Goal: Task Accomplishment & Management: Manage account settings

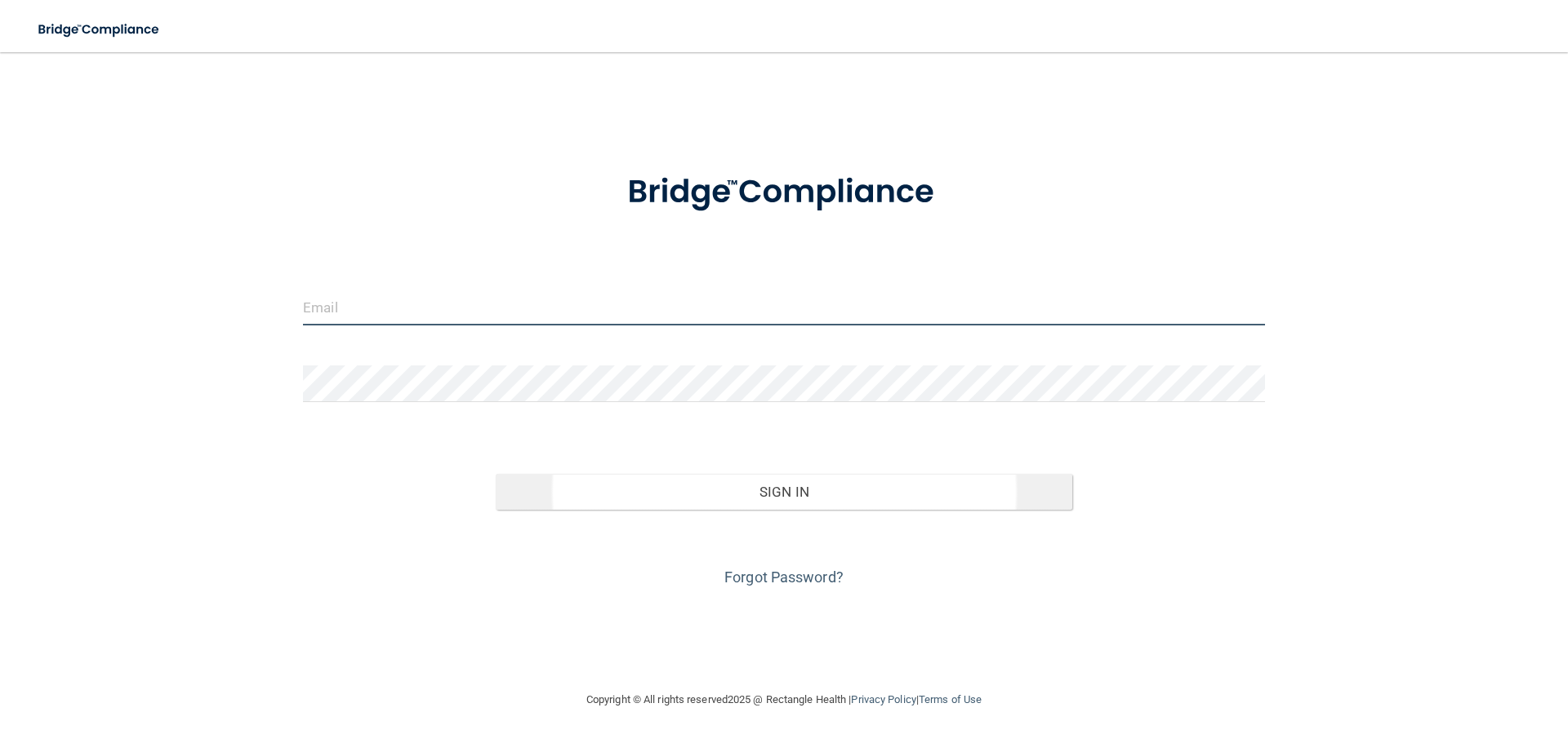
type input "[EMAIL_ADDRESS][DOMAIN_NAME]"
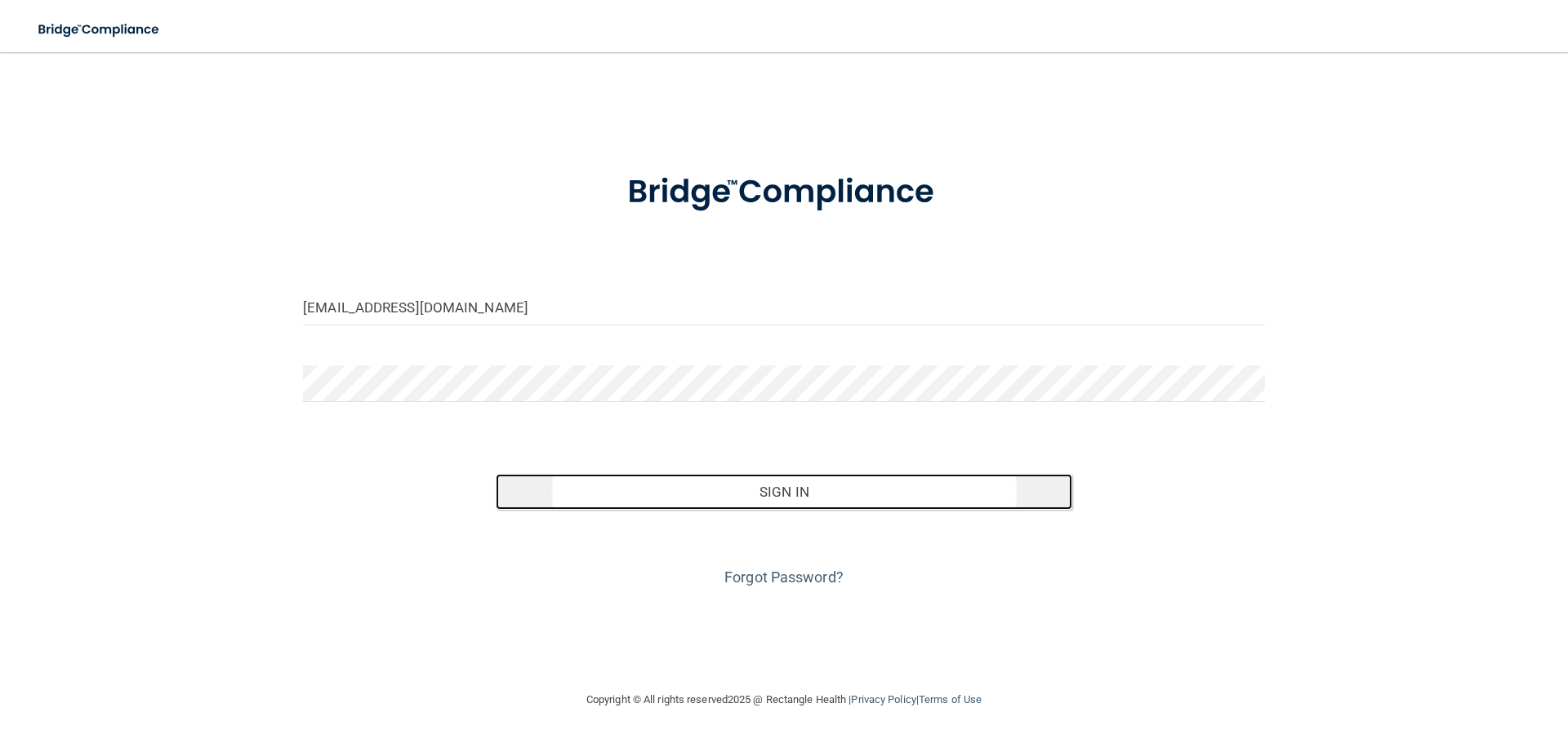
click at [726, 498] on button "Sign In" at bounding box center [784, 492] width 578 height 36
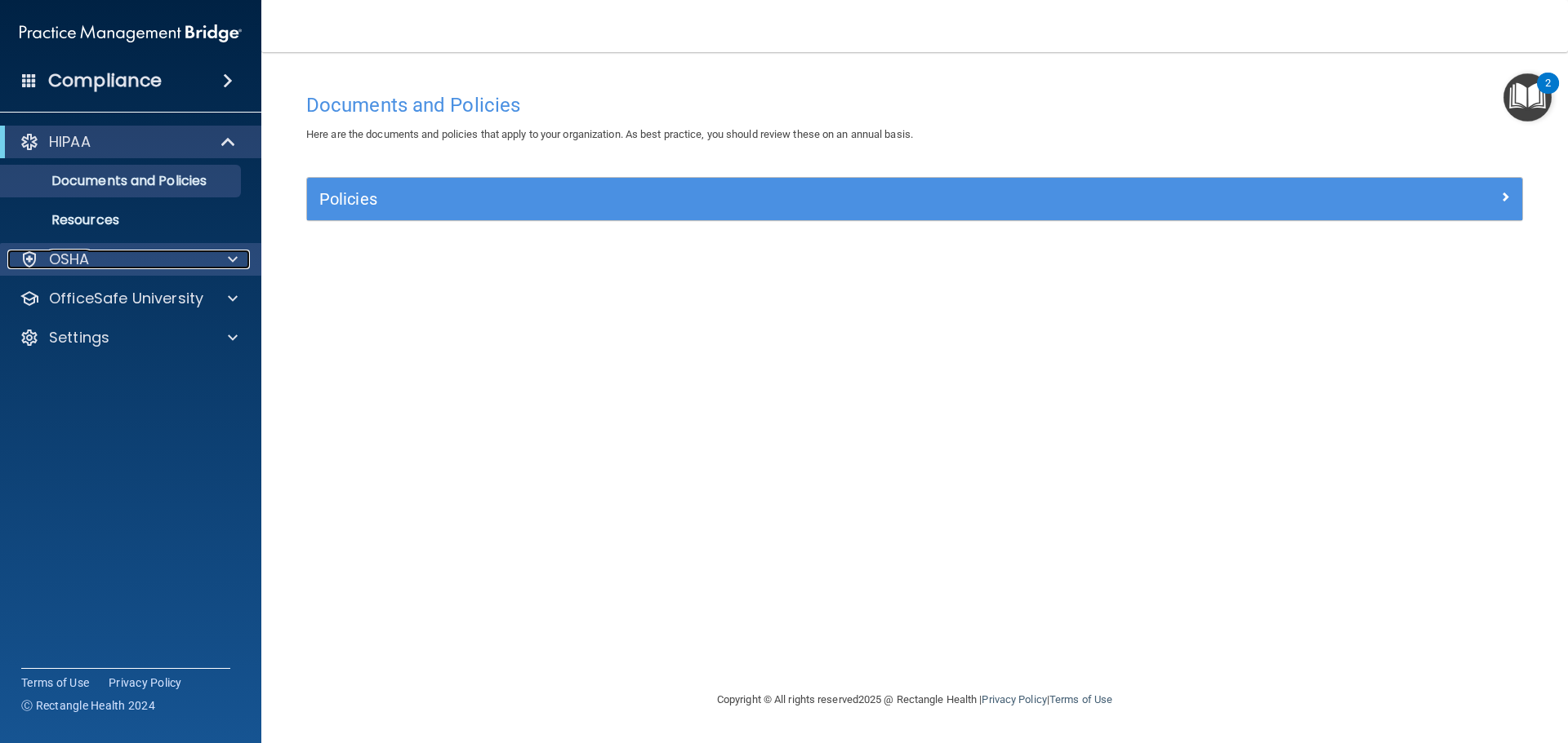
click at [155, 262] on div "OSHA" at bounding box center [109, 259] width 203 height 20
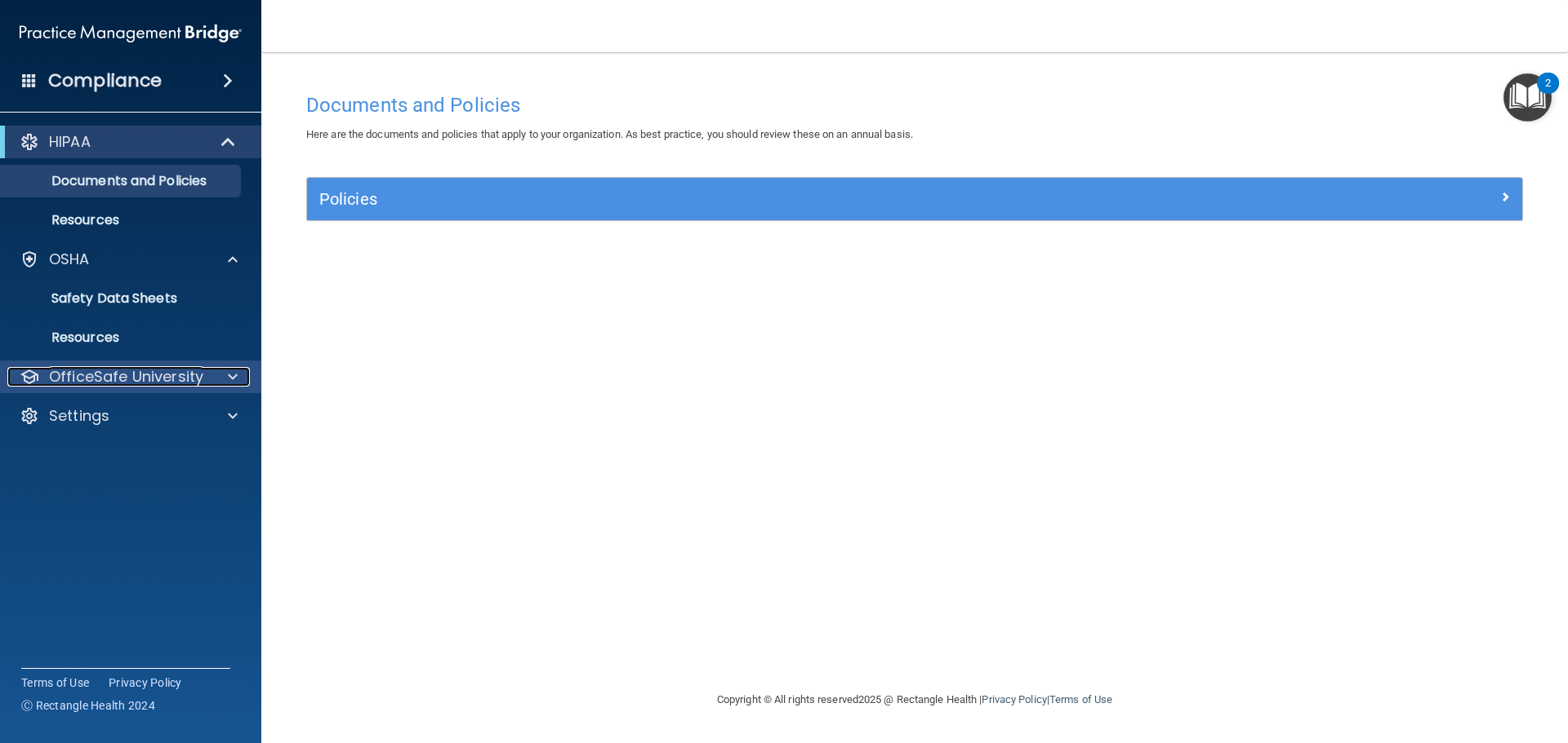
click at [137, 368] on p "OfficeSafe University" at bounding box center [126, 377] width 155 height 20
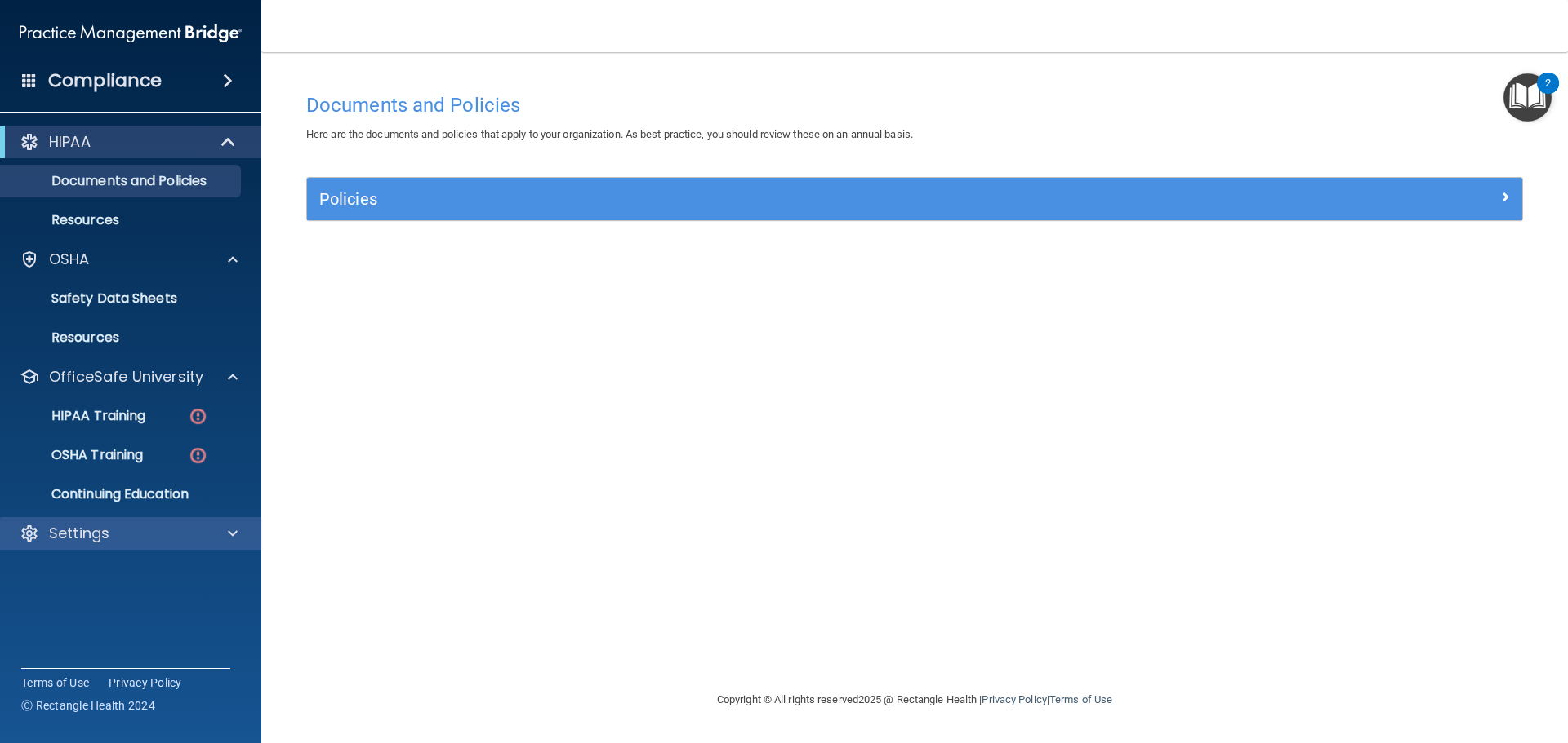
click at [104, 522] on div "Settings" at bounding box center [131, 534] width 262 height 33
click at [107, 533] on p "Settings" at bounding box center [79, 533] width 60 height 20
click at [107, 74] on h4 "Compliance" at bounding box center [104, 80] width 113 height 22
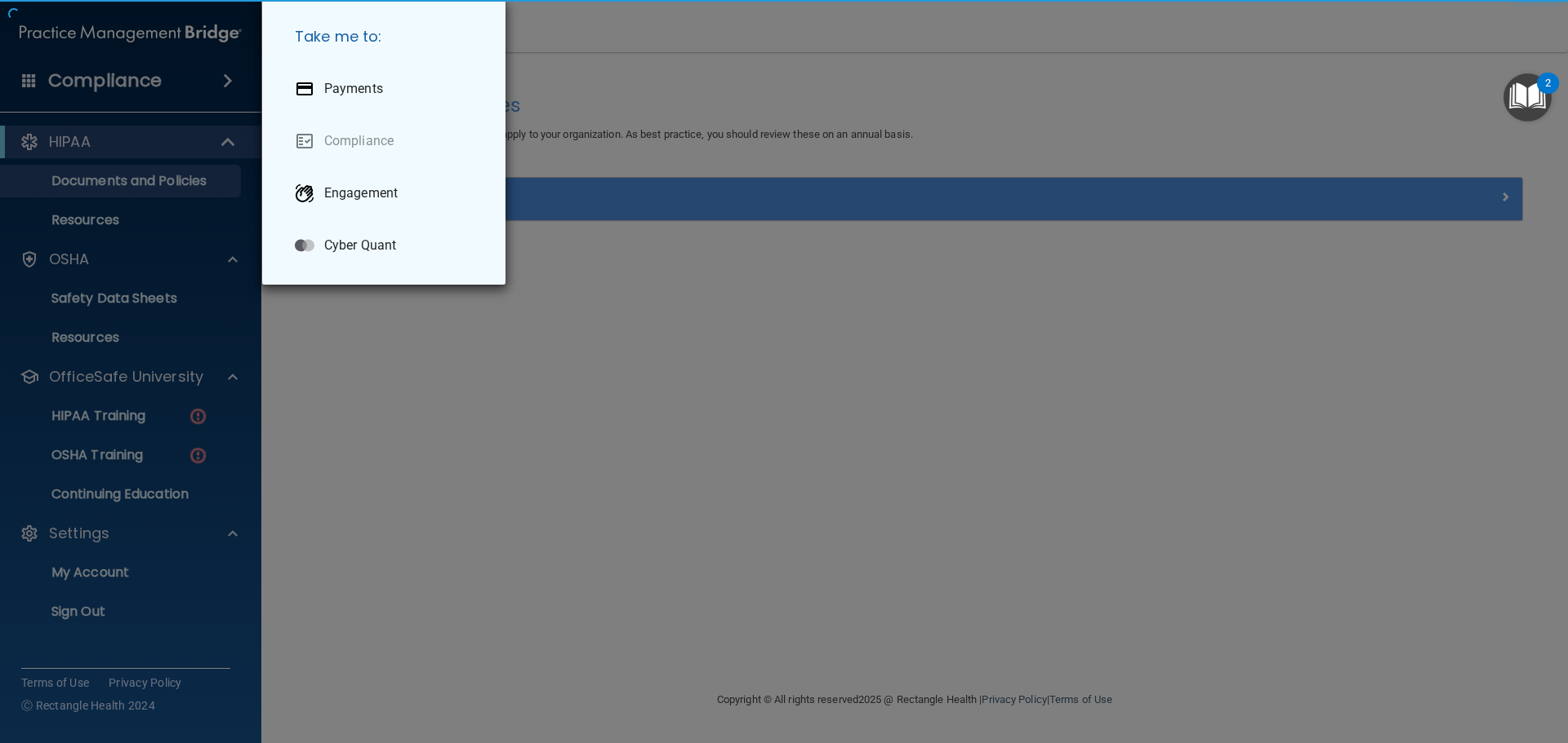
click at [107, 74] on div "Take me to: Payments Compliance Engagement Cyber Quant" at bounding box center [784, 371] width 1568 height 743
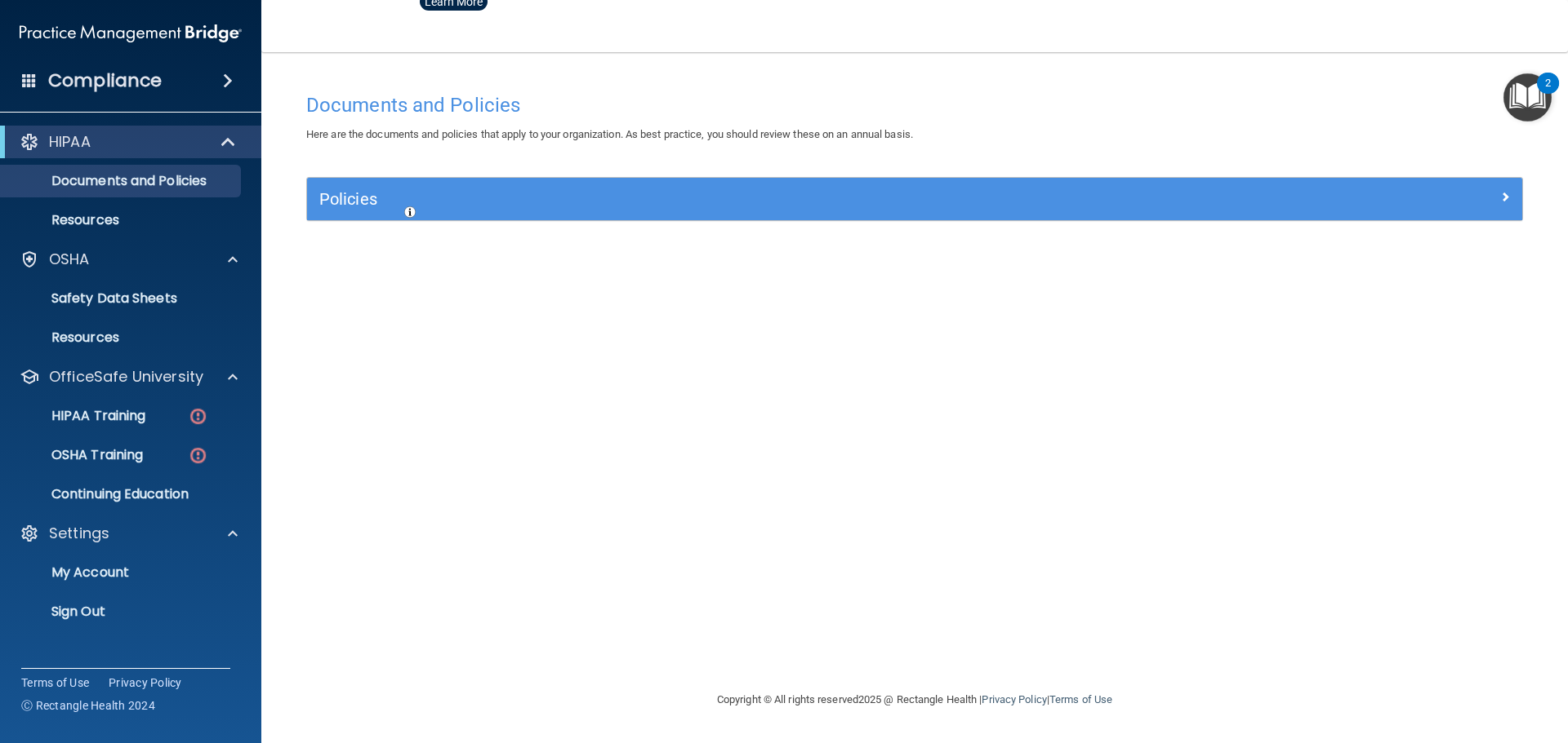
click at [107, 74] on h4 "Compliance" at bounding box center [104, 80] width 113 height 22
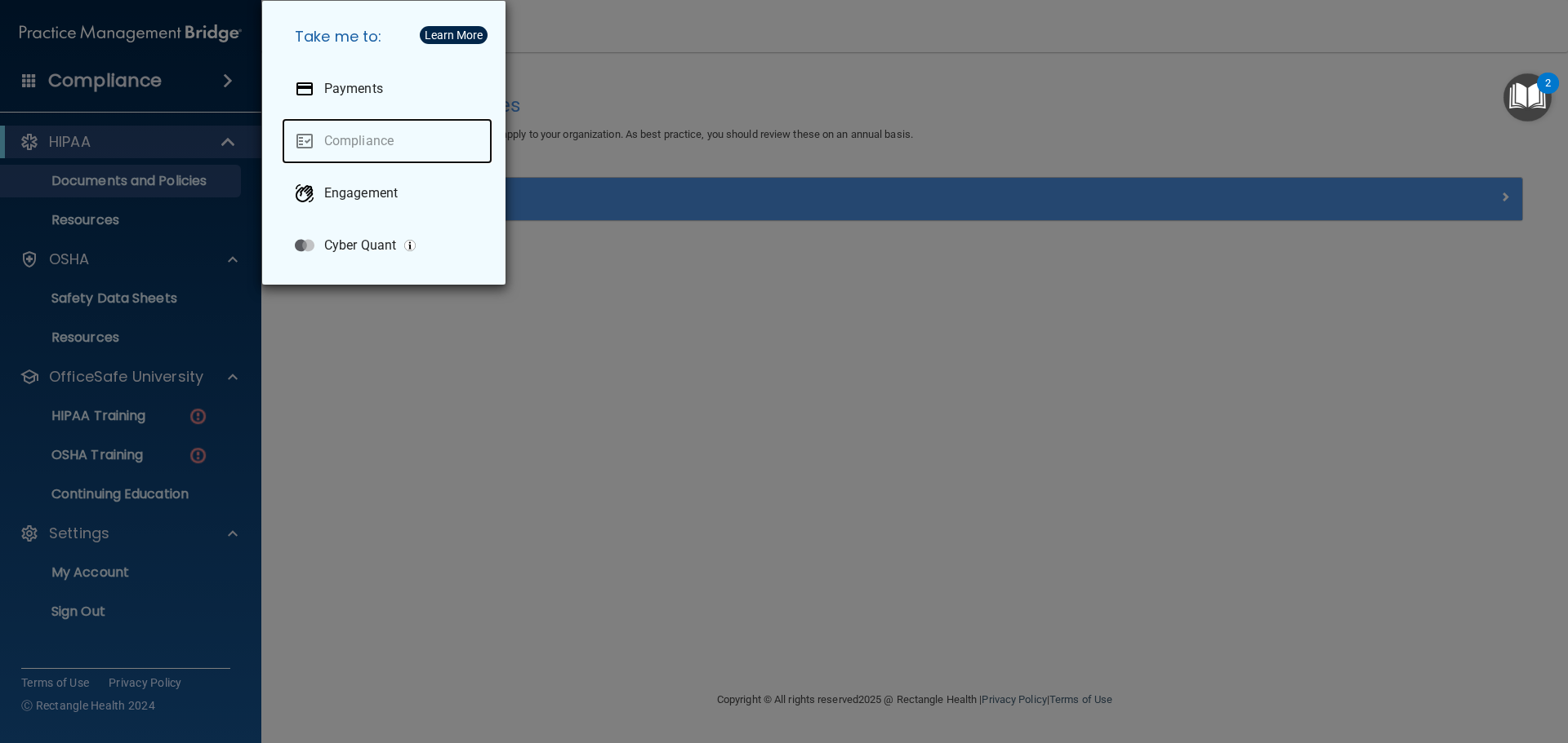
click at [346, 148] on link "Compliance" at bounding box center [387, 141] width 211 height 46
click at [104, 425] on div "Take me to: Payments Compliance Engagement Cyber Quant" at bounding box center [784, 371] width 1568 height 743
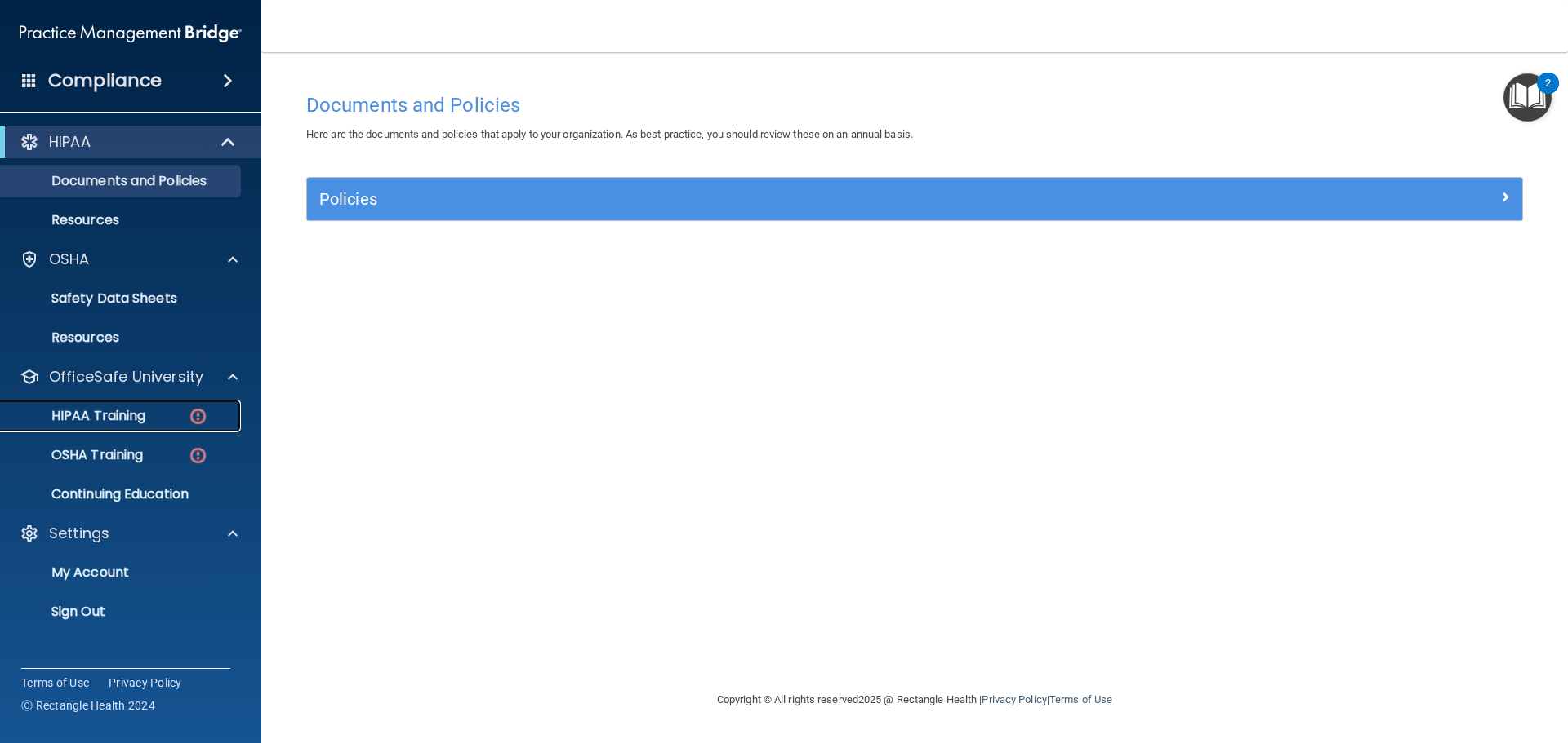
click at [107, 412] on p "HIPAA Training" at bounding box center [78, 416] width 135 height 16
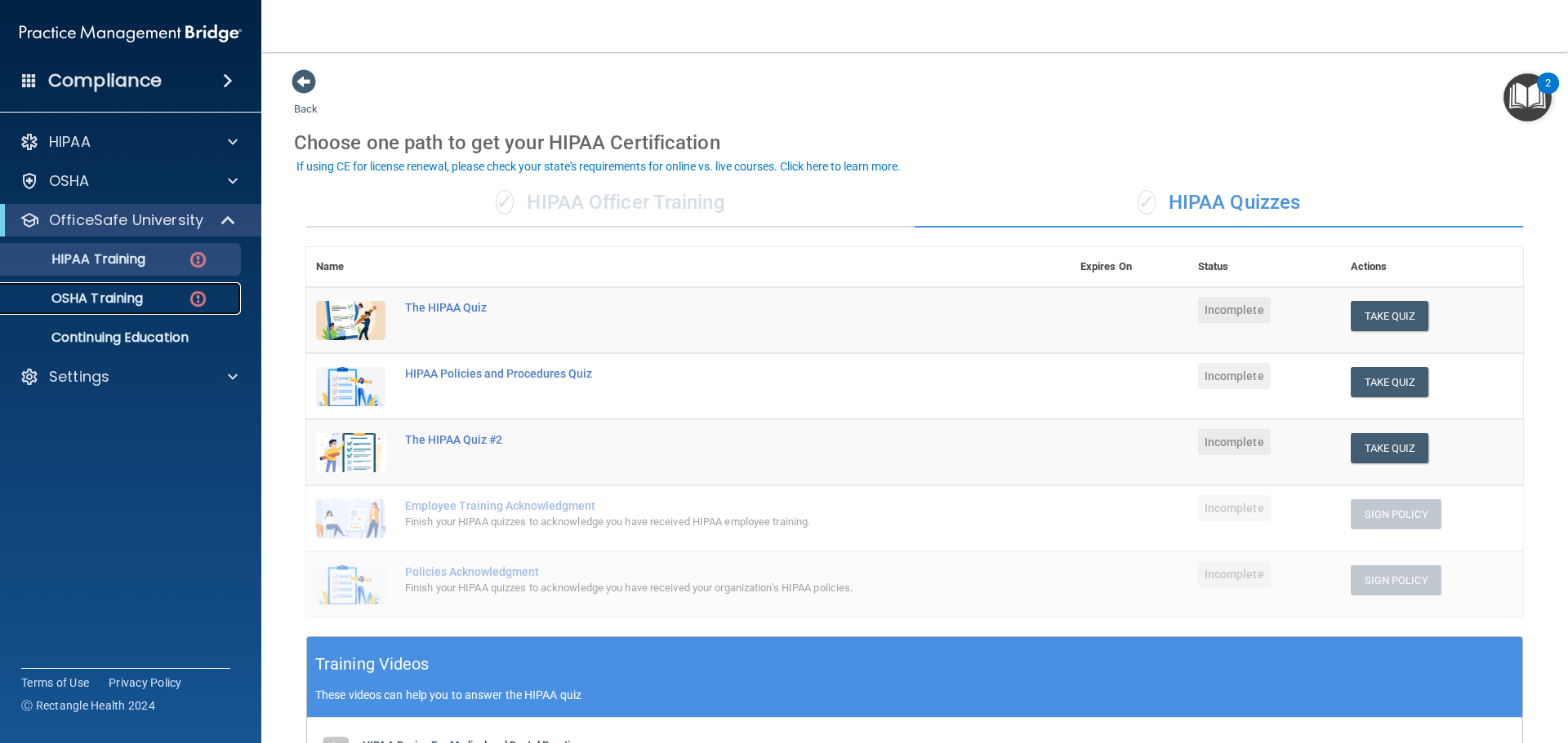
click at [127, 300] on p "OSHA Training" at bounding box center [76, 299] width 132 height 16
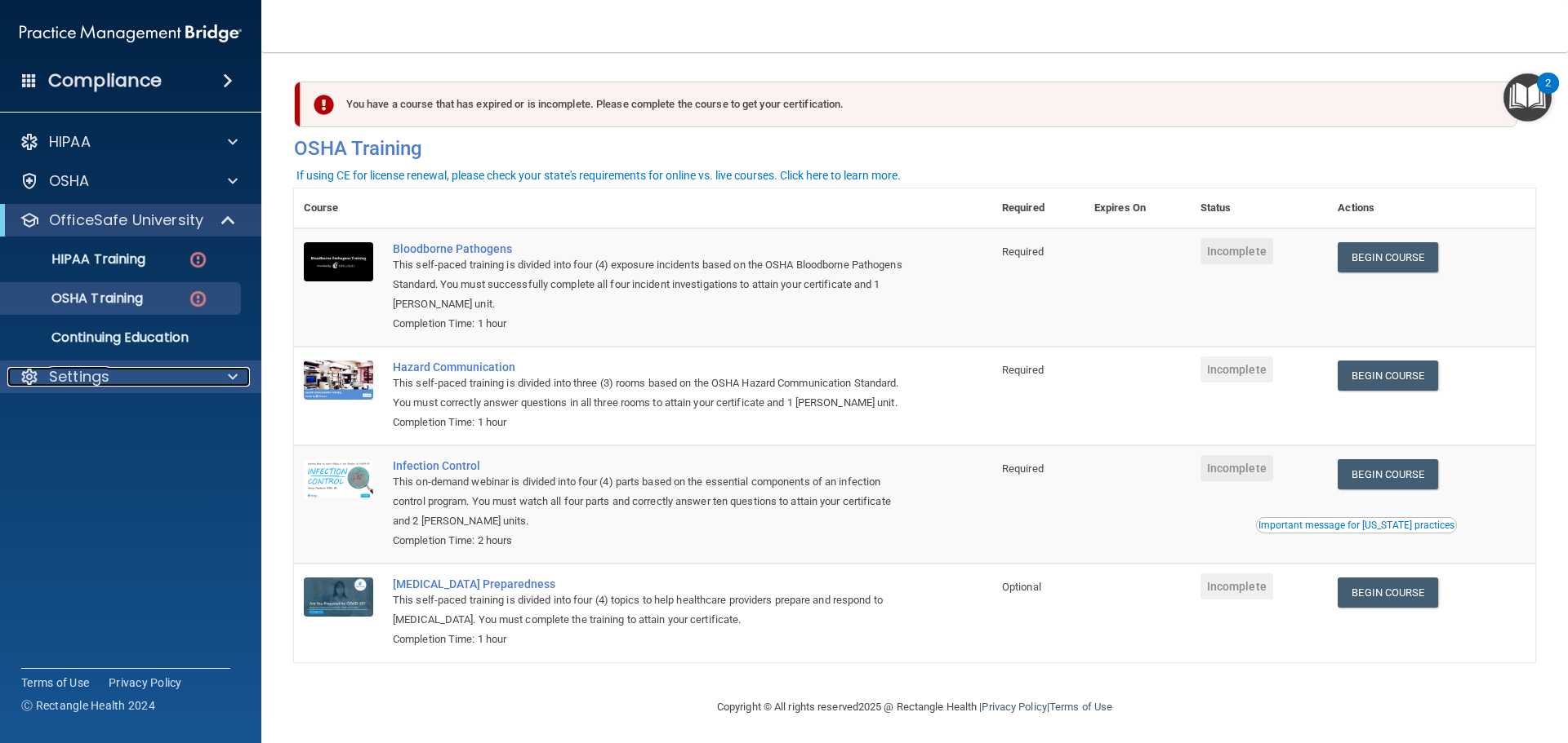
click at [149, 374] on div "Settings" at bounding box center [109, 377] width 203 height 20
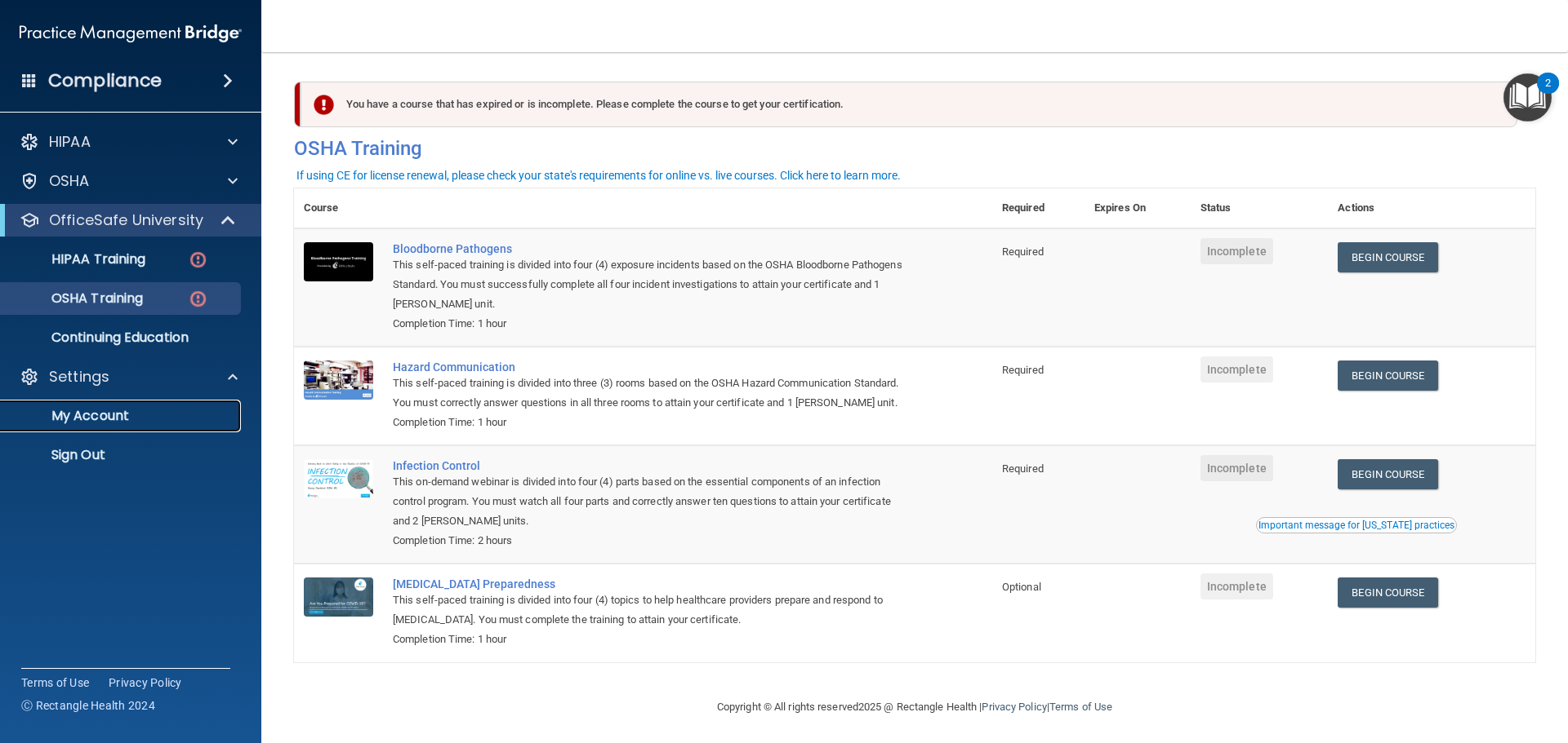
click at [98, 416] on p "My Account" at bounding box center [122, 416] width 223 height 16
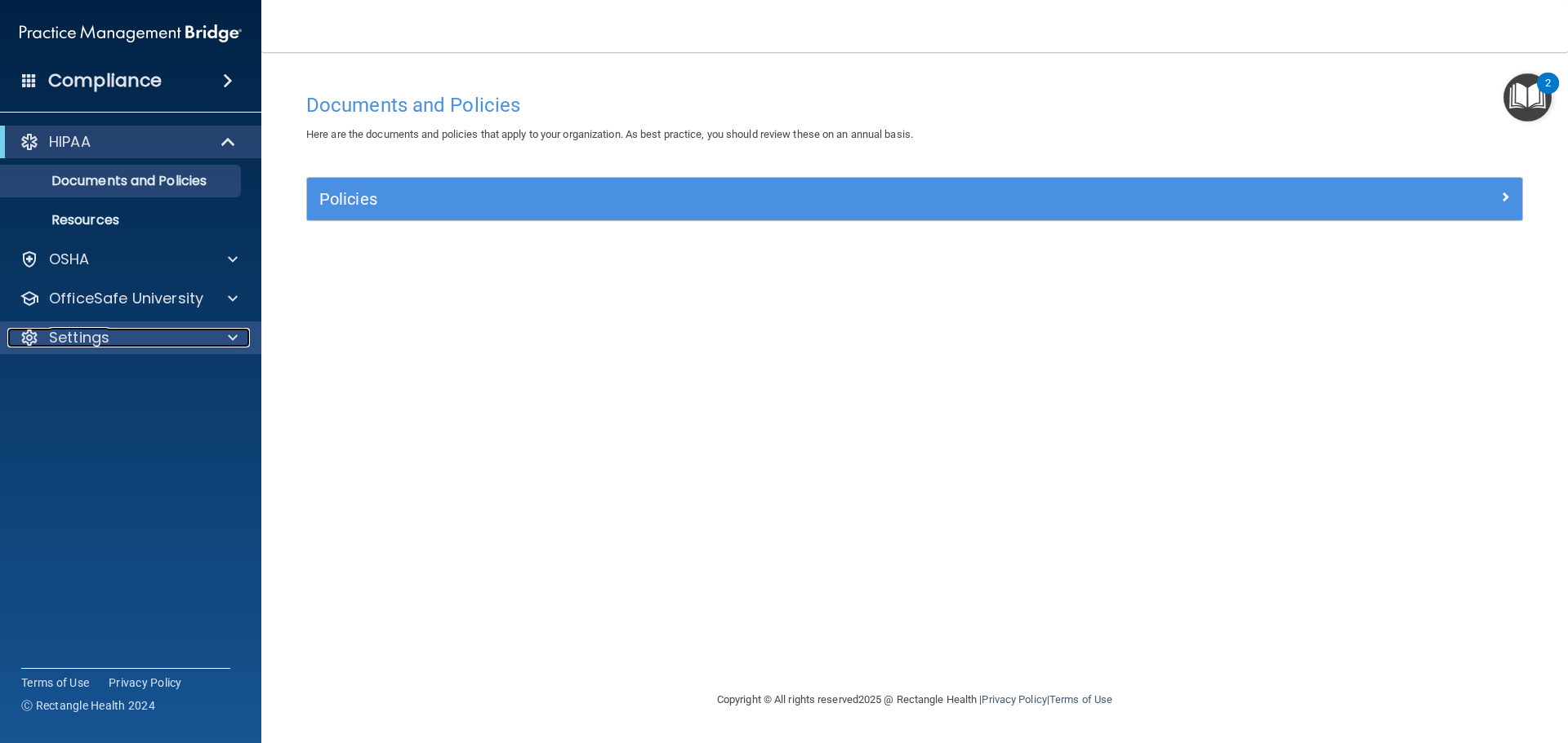
click at [233, 338] on span at bounding box center [232, 337] width 9 height 20
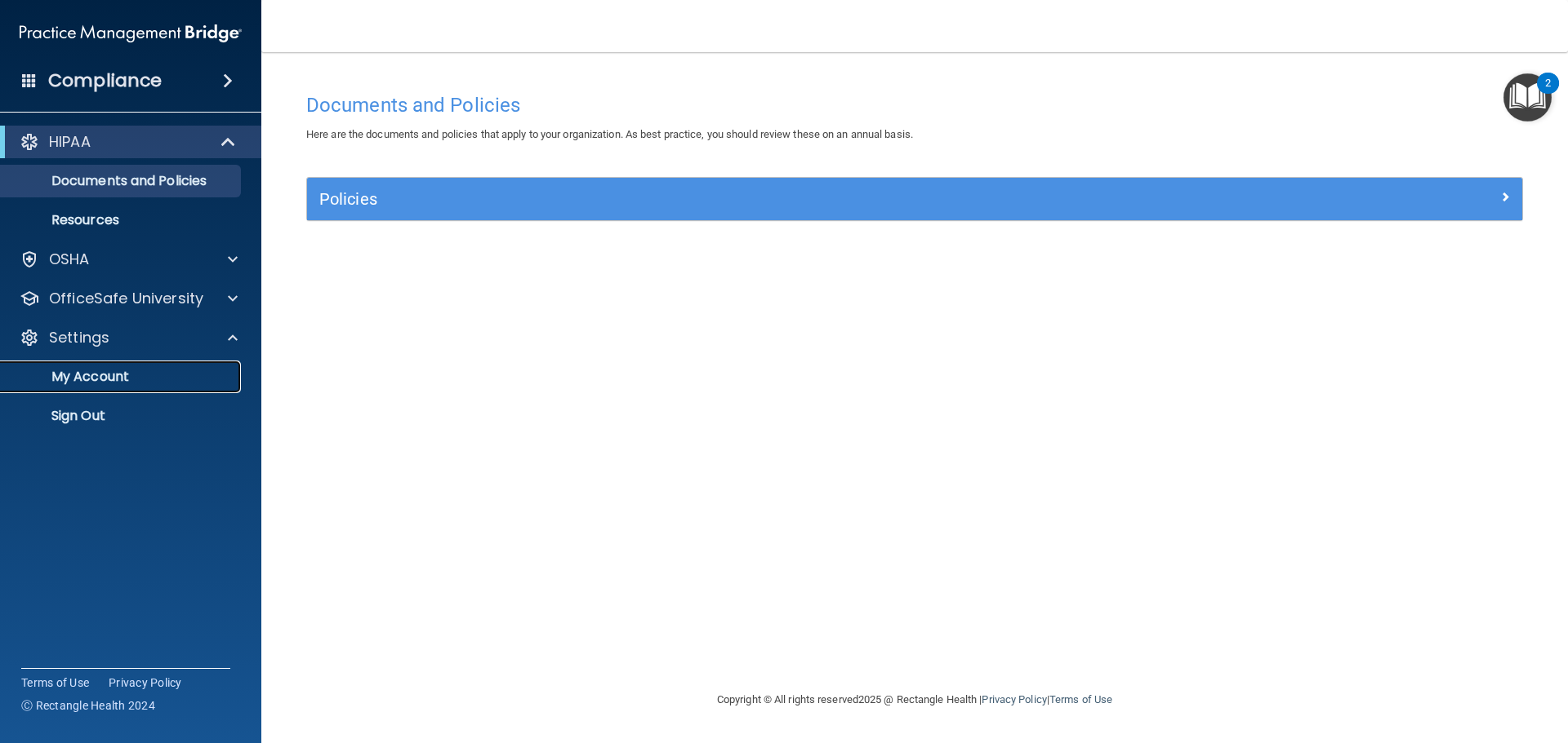
click at [147, 380] on p "My Account" at bounding box center [122, 376] width 223 height 16
